Goal: Communication & Community: Ask a question

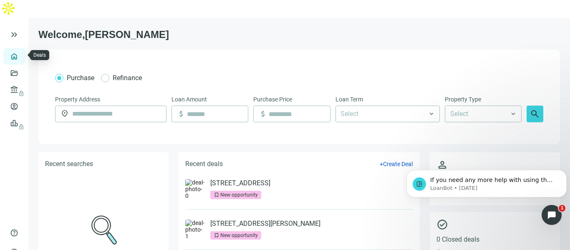
click at [21, 53] on link "Overview" at bounding box center [33, 56] width 25 height 7
click at [554, 218] on icon "Open Intercom Messenger" at bounding box center [551, 214] width 14 height 14
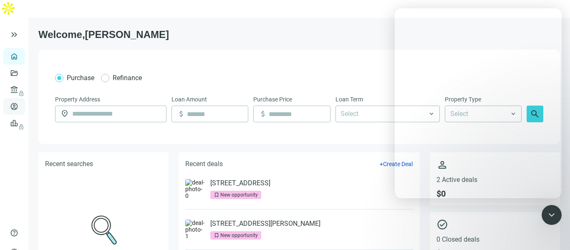
click at [21, 103] on link "Borrowers" at bounding box center [34, 106] width 27 height 7
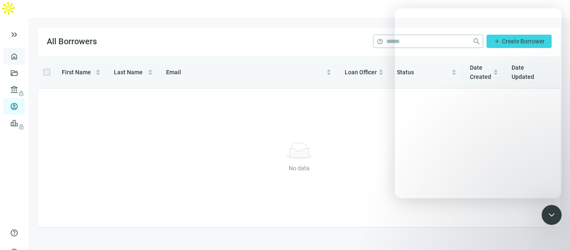
click at [21, 53] on link "Overview" at bounding box center [33, 56] width 25 height 7
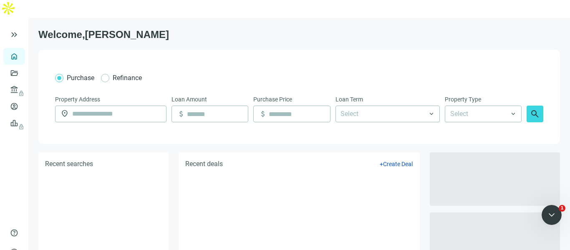
click at [550, 230] on span at bounding box center [495, 238] width 130 height 53
click at [550, 219] on icon "Open Intercom Messenger" at bounding box center [551, 214] width 14 height 14
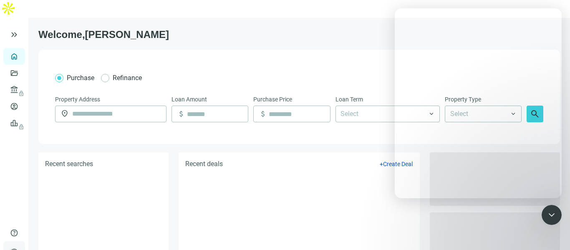
click at [223, 50] on div "Purchase Refinance Property Address location_on Loan Amount attach_money Purcha…" at bounding box center [299, 97] width 522 height 94
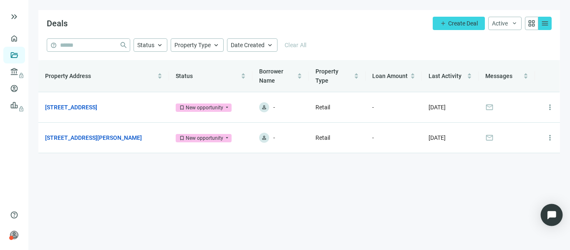
click at [553, 215] on img "Open Intercom Messenger" at bounding box center [551, 215] width 11 height 11
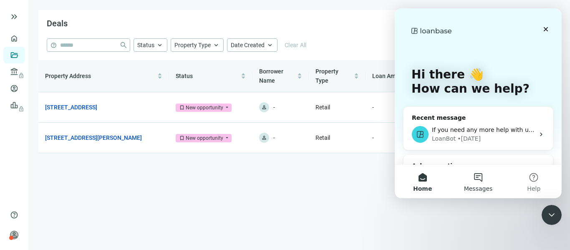
click at [487, 193] on button "Messages" at bounding box center [478, 181] width 56 height 33
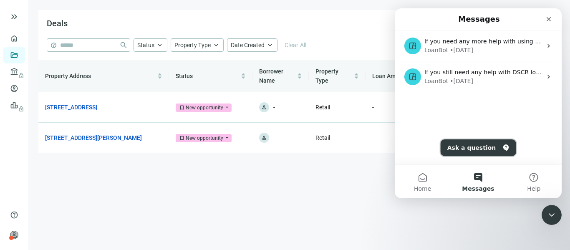
click at [474, 143] on button "Ask a question" at bounding box center [479, 147] width 76 height 17
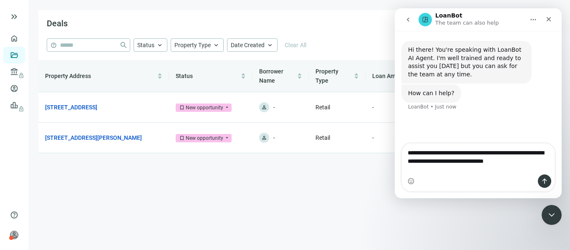
type textarea "**********"
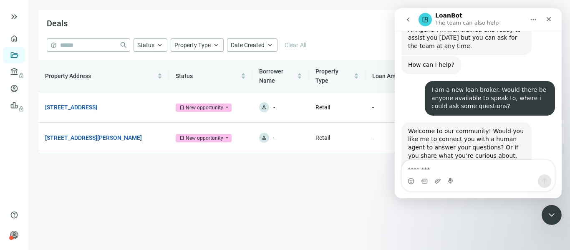
scroll to position [59, 0]
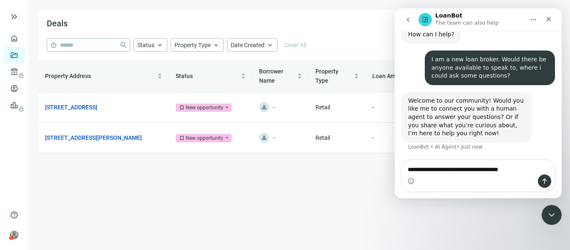
type textarea "**********"
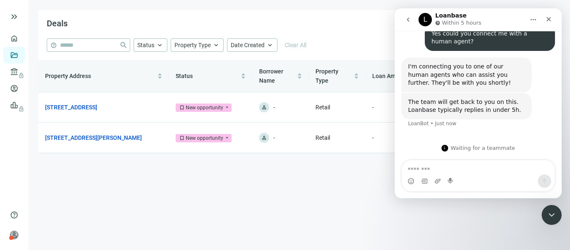
scroll to position [184, 0]
click at [266, 15] on div "Deals add Create Deal Active keyboard_arrow_down grid_view menu" at bounding box center [299, 24] width 522 height 28
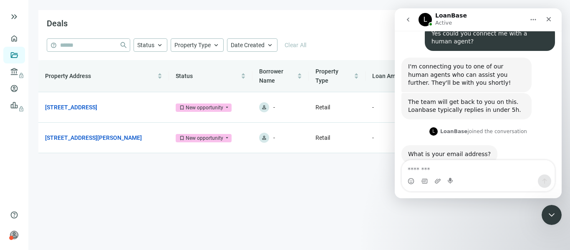
scroll to position [236, 0]
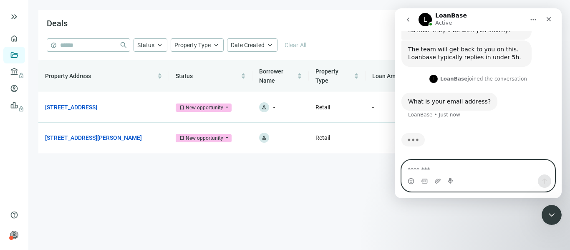
click at [441, 164] on textarea "Message…" at bounding box center [478, 167] width 153 height 14
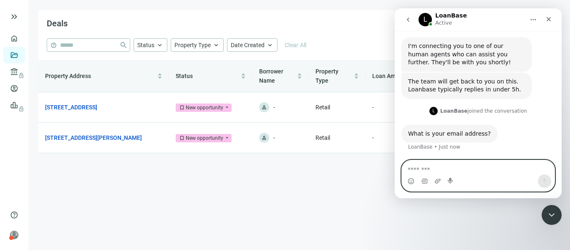
scroll to position [204, 0]
type textarea "**********"
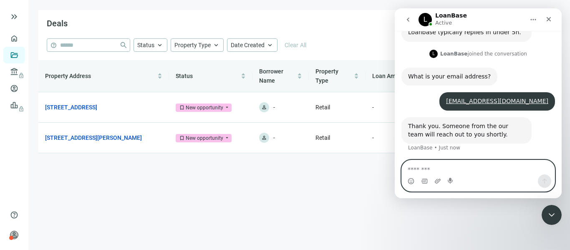
scroll to position [262, 0]
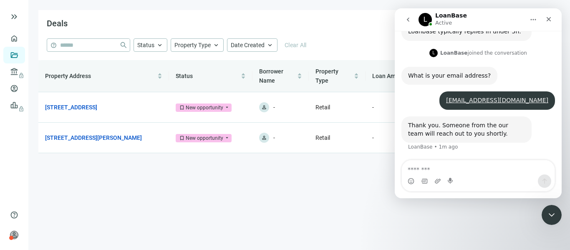
click at [462, 175] on div "Intercom messenger" at bounding box center [478, 181] width 153 height 13
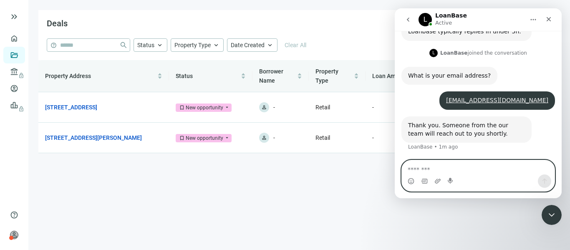
click at [469, 164] on textarea "Message…" at bounding box center [478, 167] width 153 height 14
type textarea "**********"
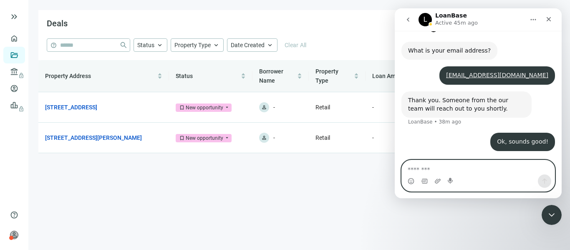
scroll to position [287, 0]
